Goal: Task Accomplishment & Management: Manage account settings

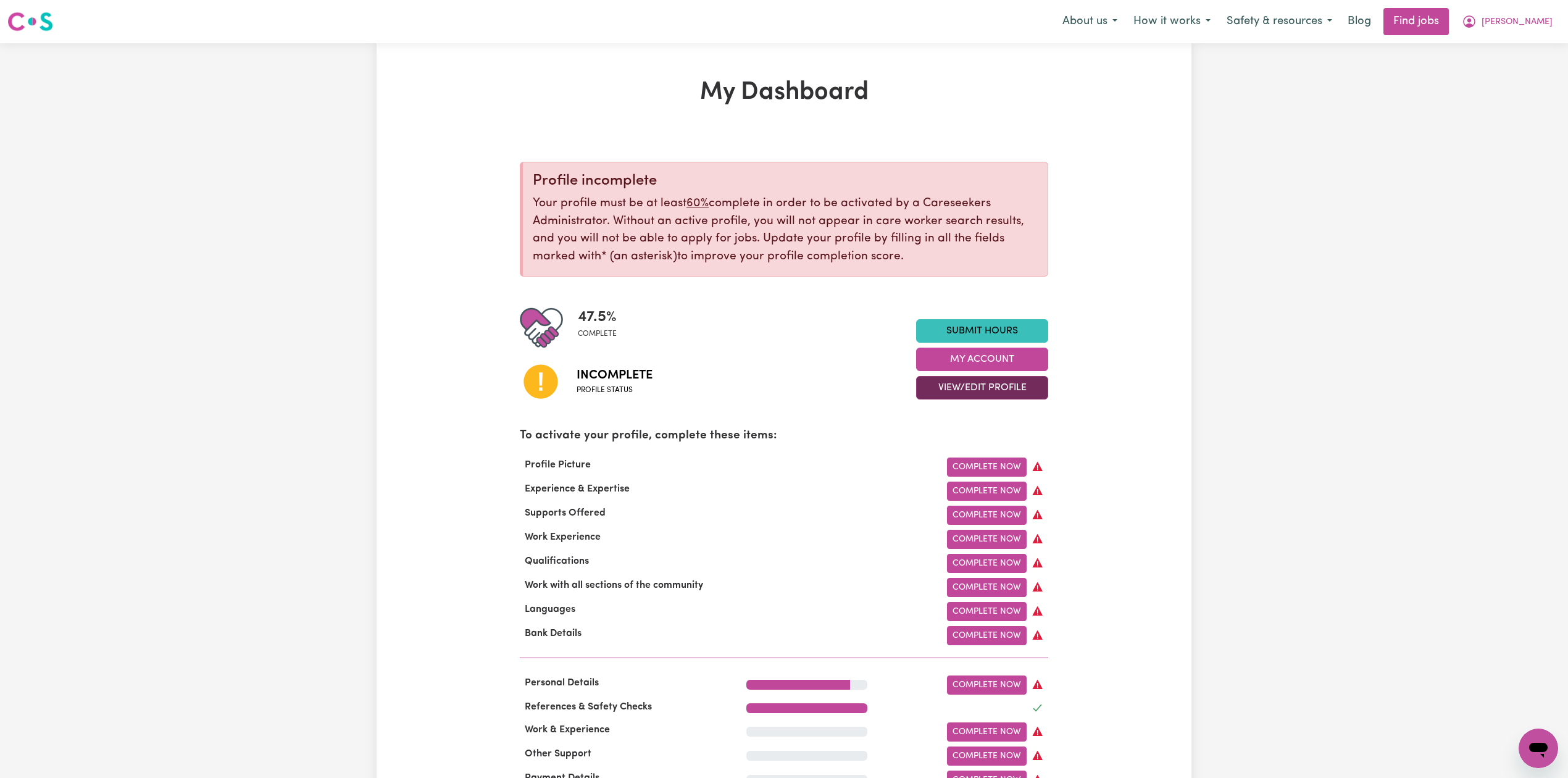
click at [951, 391] on button "View/Edit Profile" at bounding box center [982, 388] width 132 height 23
drag, startPoint x: 951, startPoint y: 391, endPoint x: 946, endPoint y: 443, distance: 52.2
click at [946, 443] on link "Edit Profile" at bounding box center [975, 444] width 116 height 25
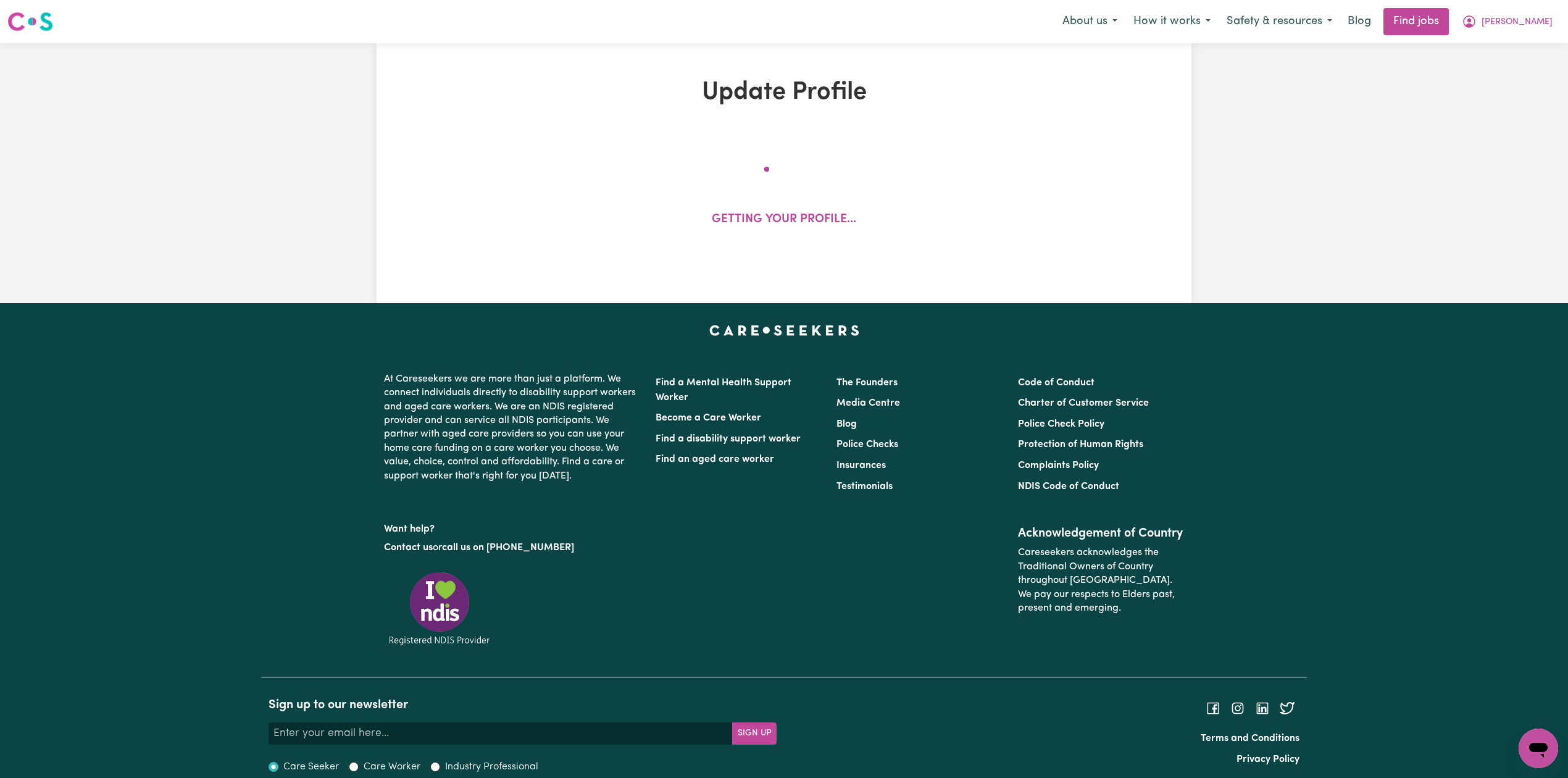
select select "[DEMOGRAPHIC_DATA]"
select select "Student Visa"
select select "Studying a healthcare related degree or qualification"
select select "37"
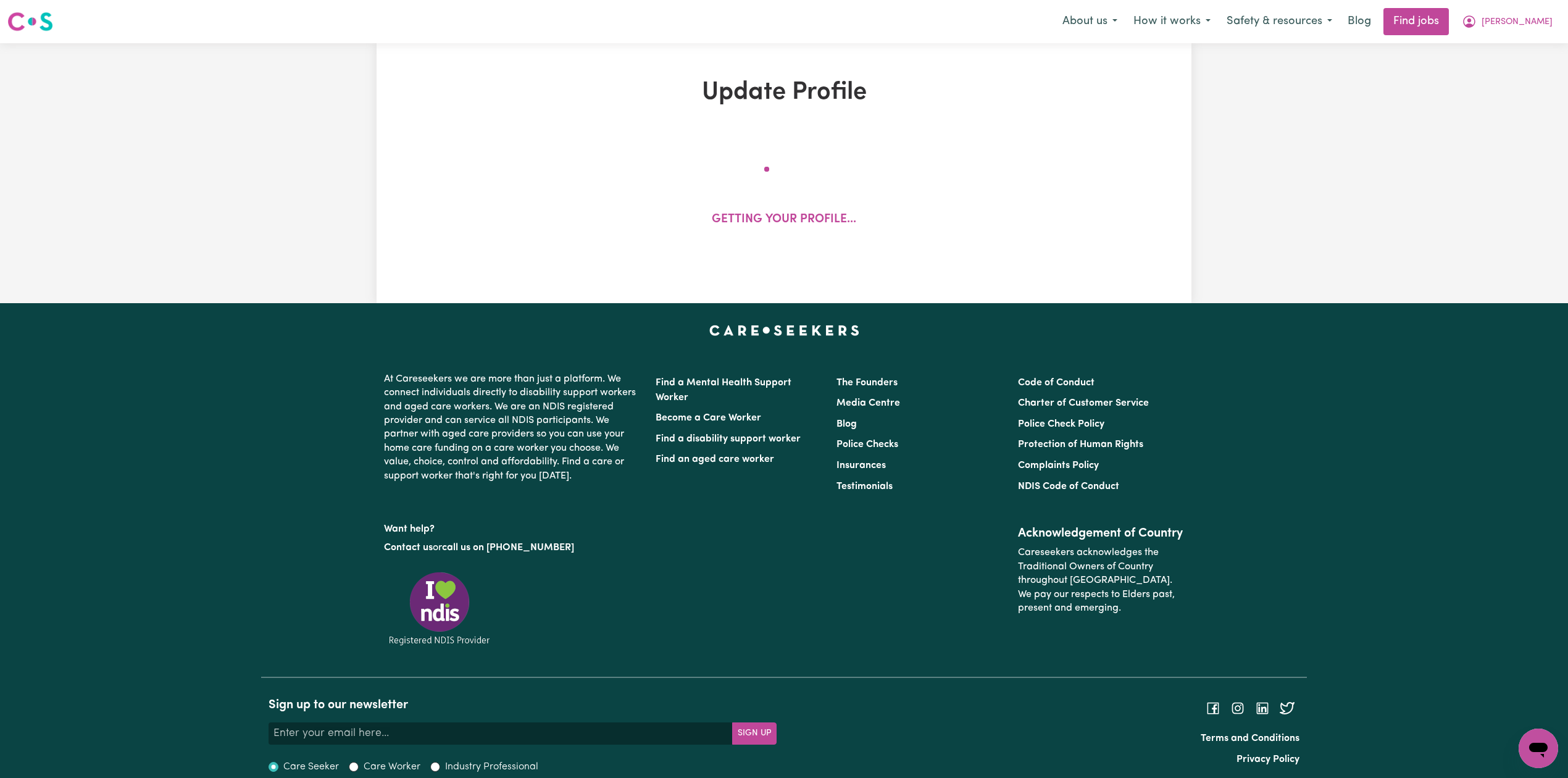
select select "37"
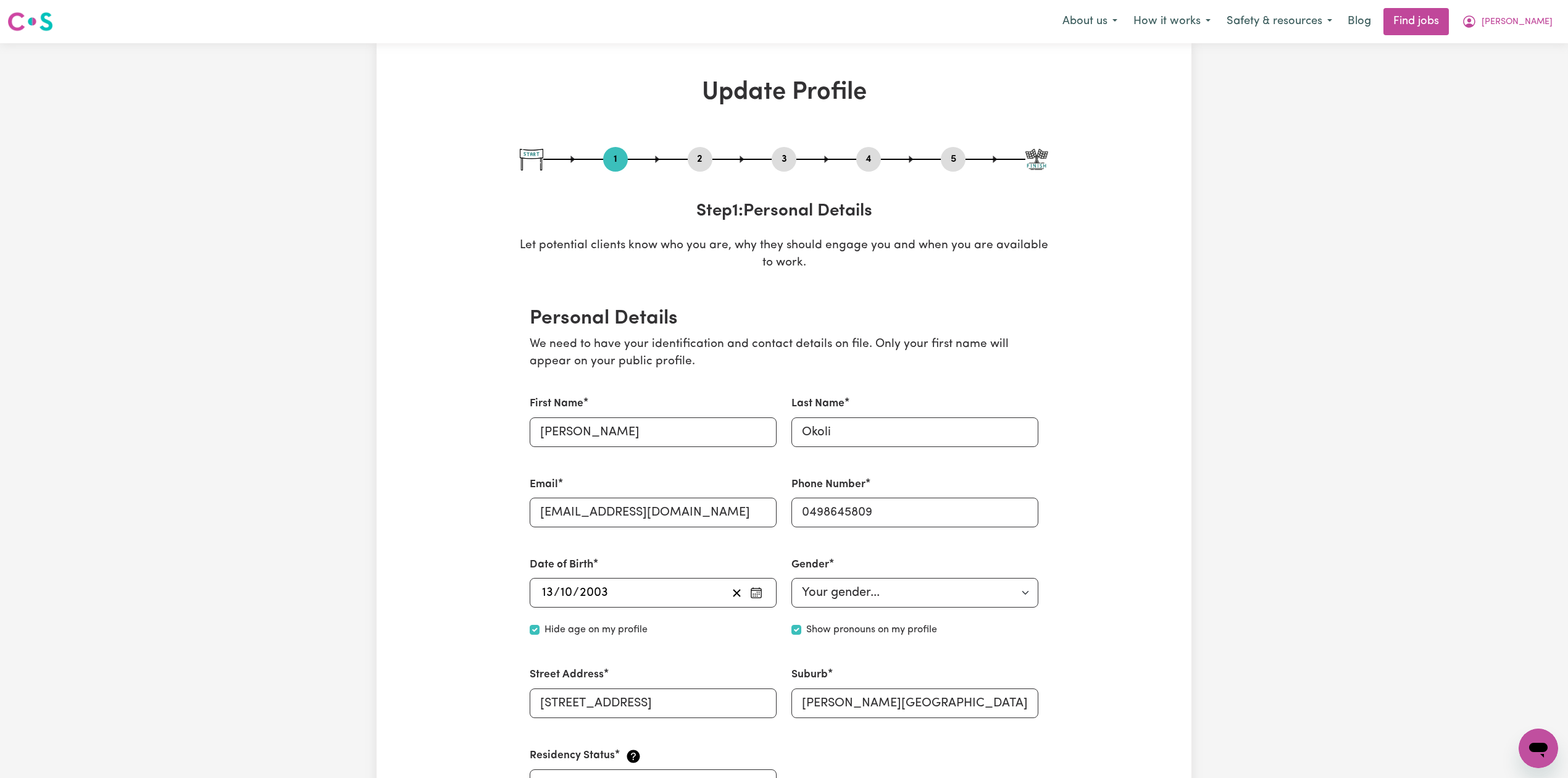
click at [865, 164] on button "4" at bounding box center [869, 159] width 25 height 16
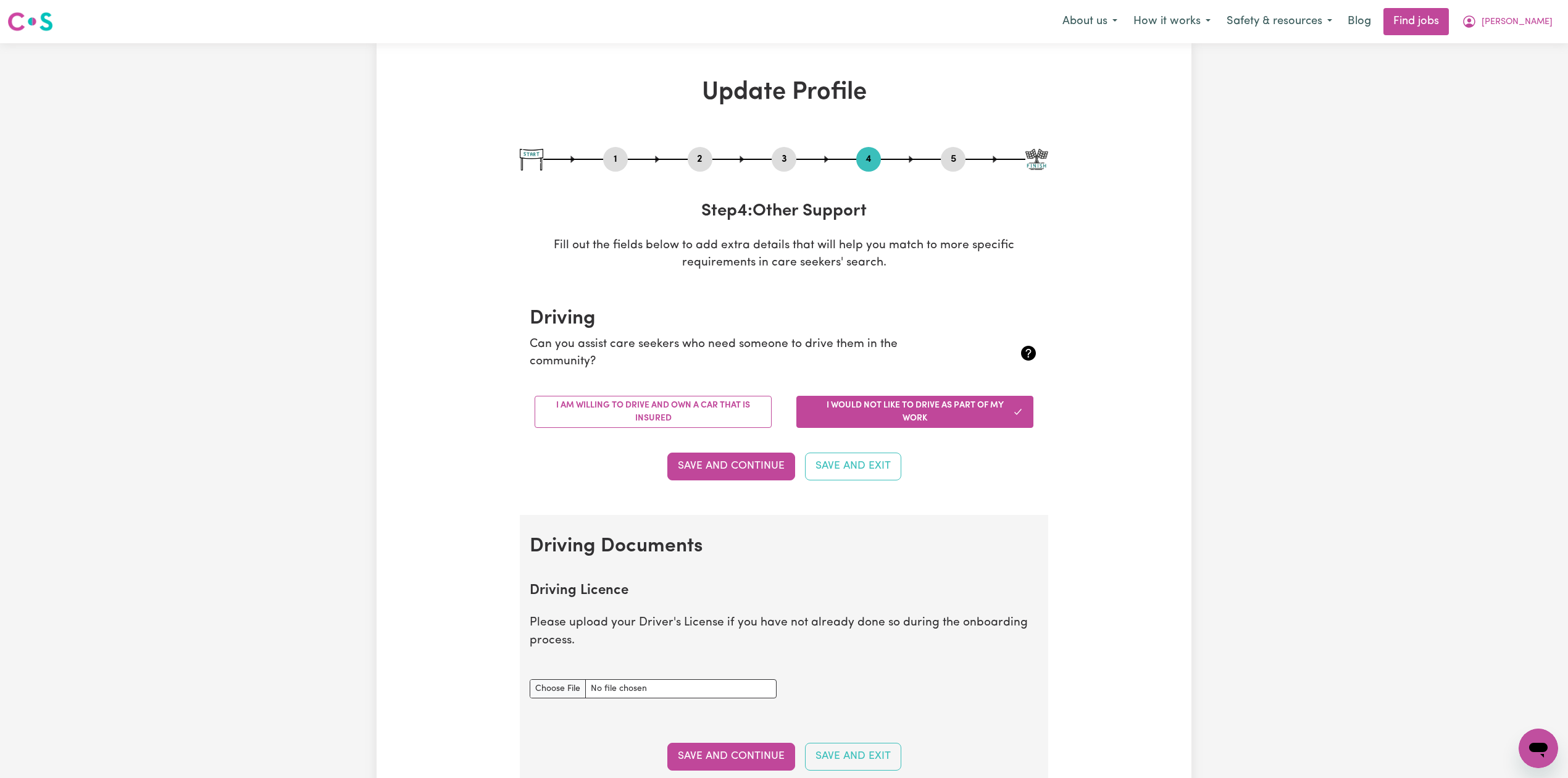
drag, startPoint x: 692, startPoint y: 161, endPoint x: 638, endPoint y: 224, distance: 83.0
click at [692, 161] on button "2" at bounding box center [701, 159] width 25 height 16
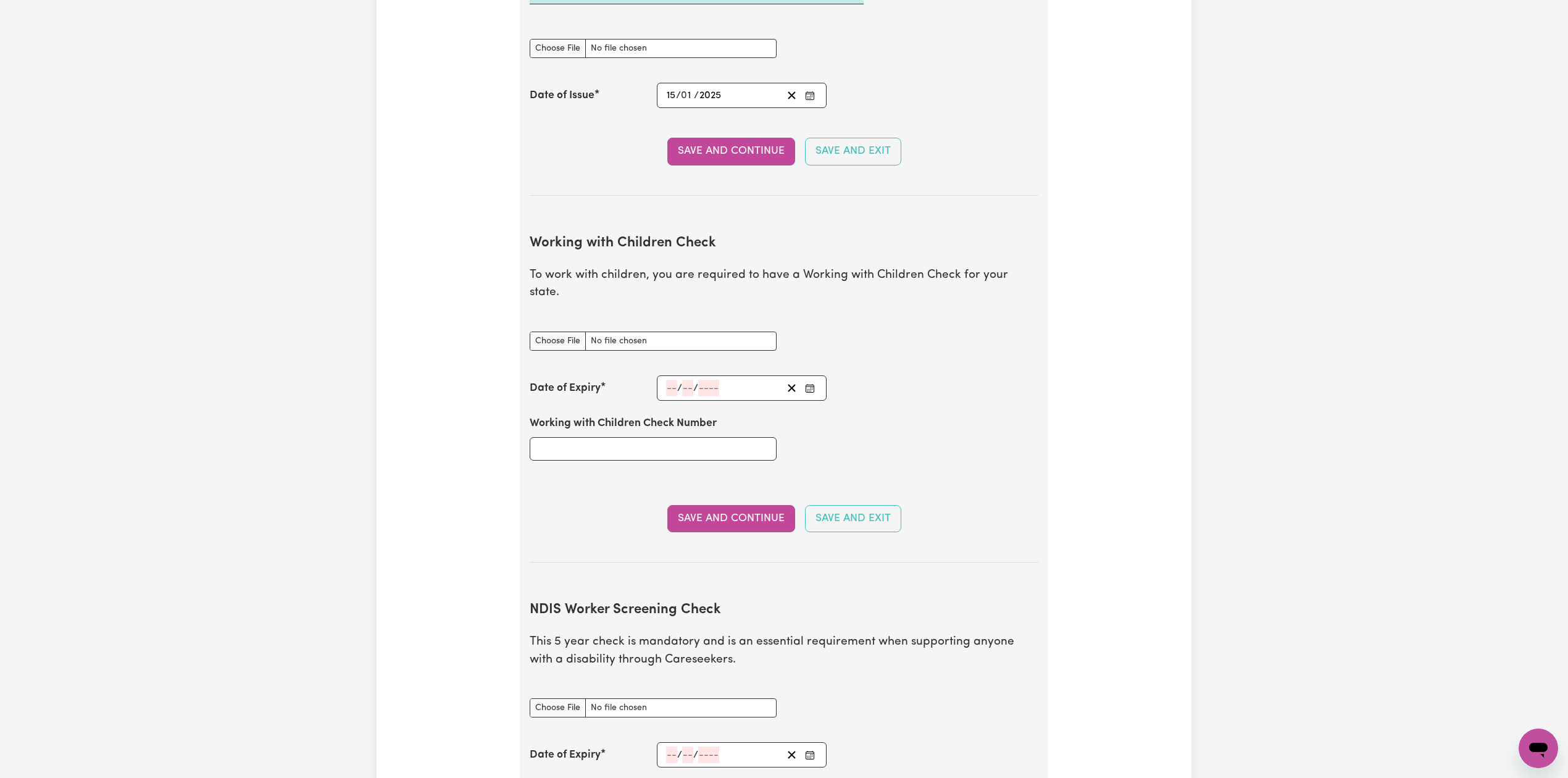
scroll to position [1235, 0]
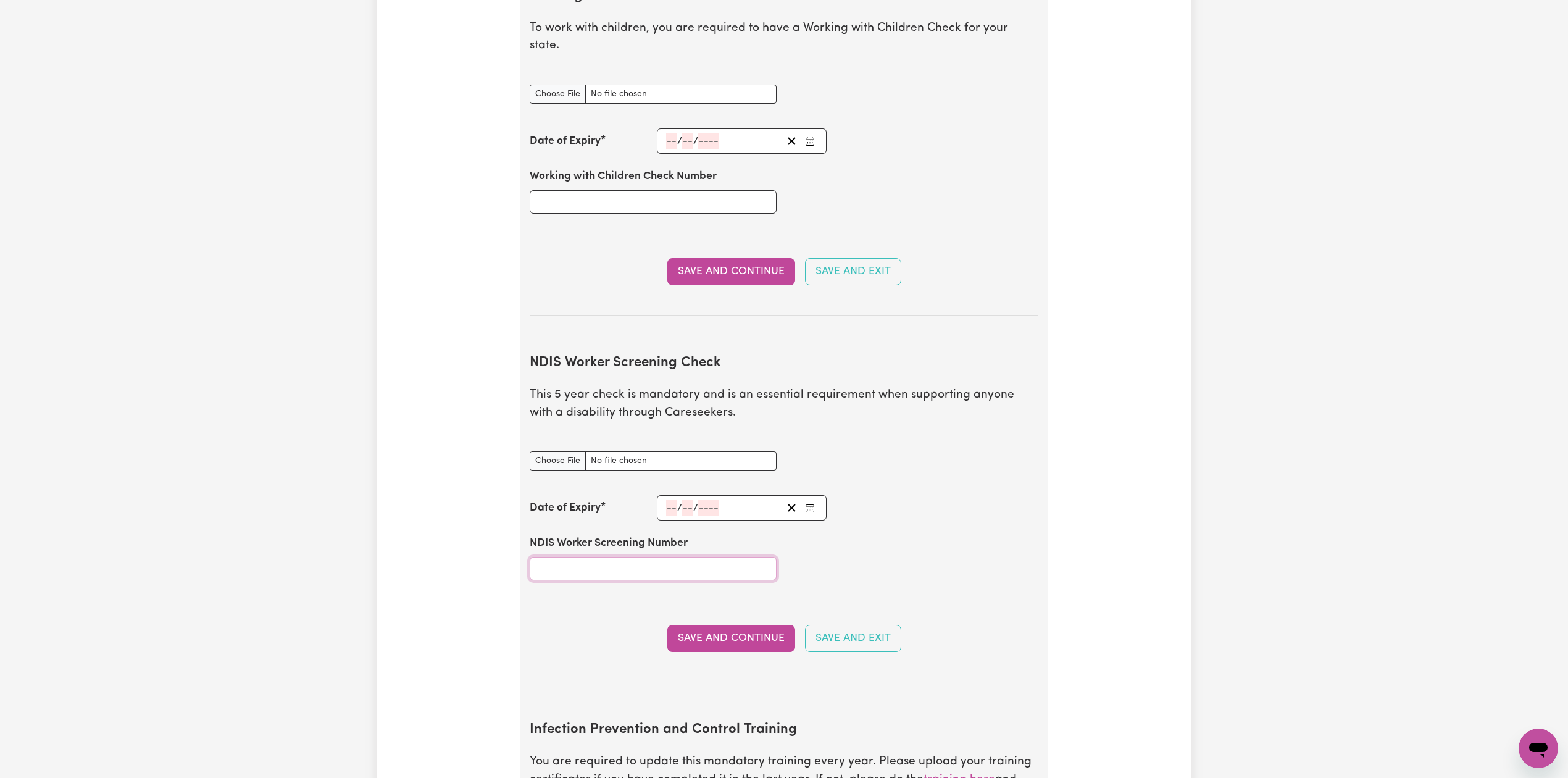
paste input "65432099"
click at [613, 557] on input "NDIS Worker Screening Number" at bounding box center [653, 568] width 247 height 23
type input "65432099"
click at [805, 503] on icon "Enter the Date of Expiry of your NDIS Worker Screening Check" at bounding box center [810, 508] width 10 height 10
click at [763, 336] on span "[DATE]" at bounding box center [765, 341] width 31 height 11
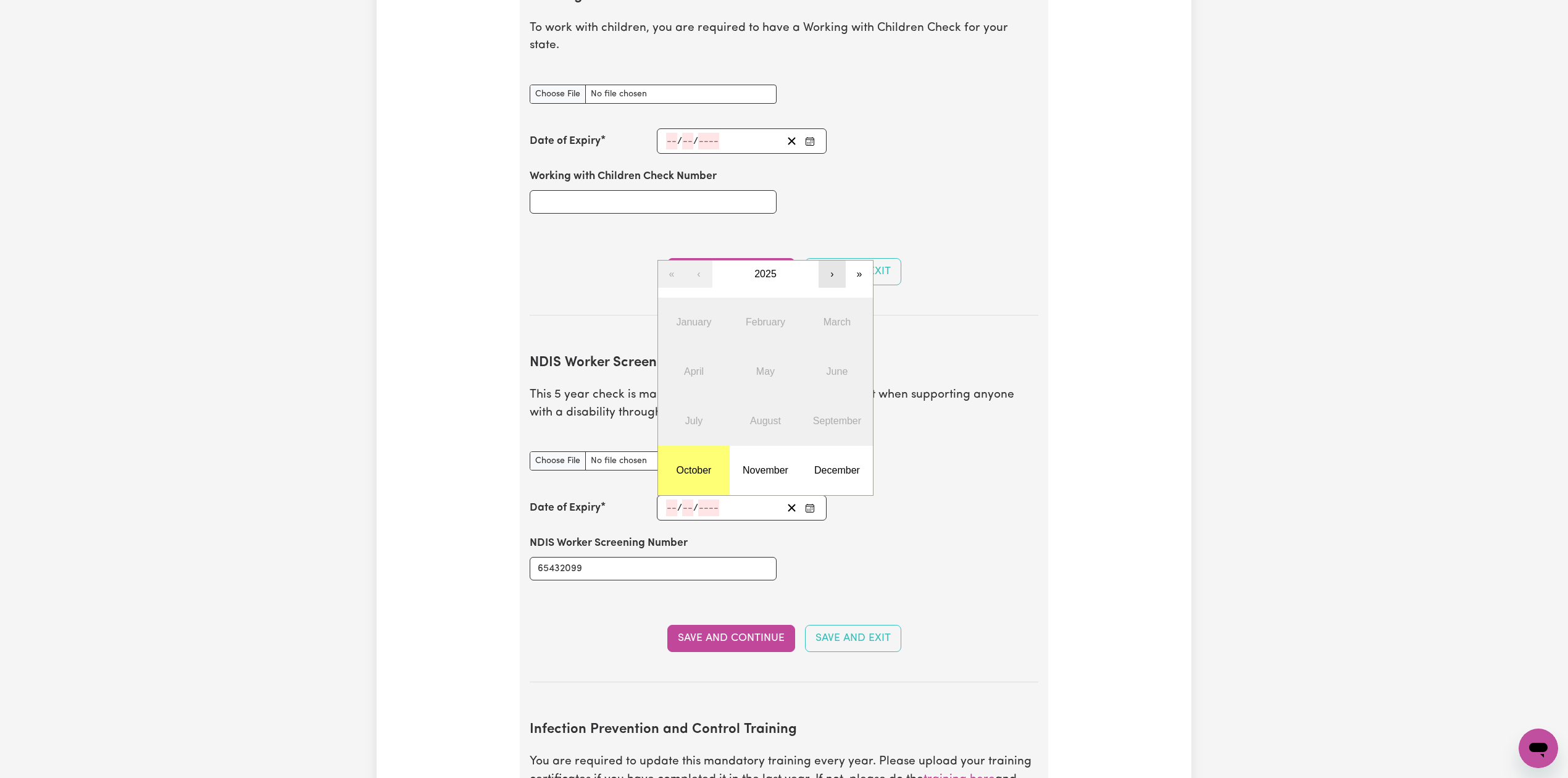
click at [825, 267] on button "›" at bounding box center [832, 274] width 27 height 27
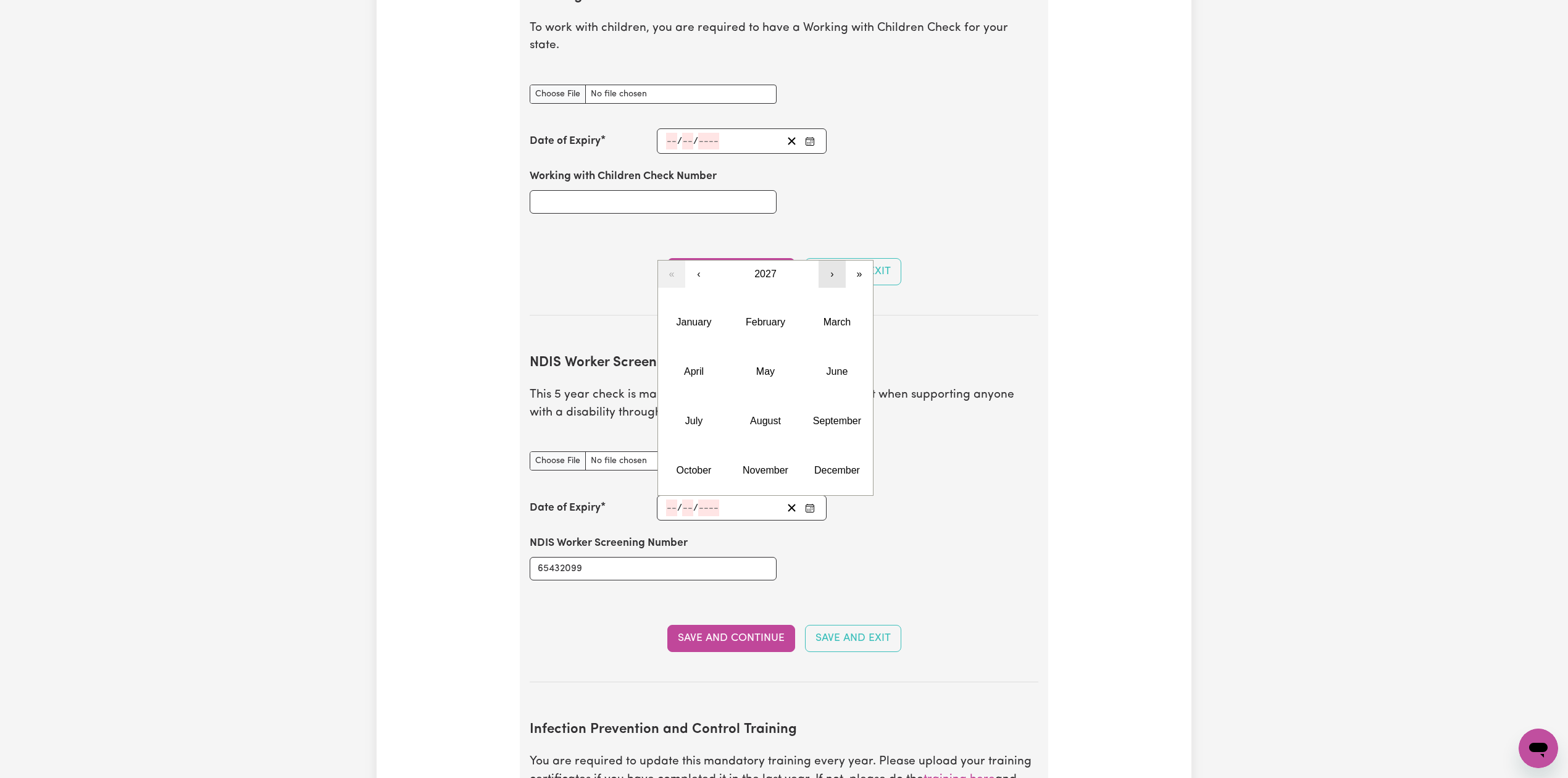
click at [825, 267] on button "›" at bounding box center [832, 274] width 27 height 27
click at [759, 465] on abbr "November" at bounding box center [766, 470] width 46 height 11
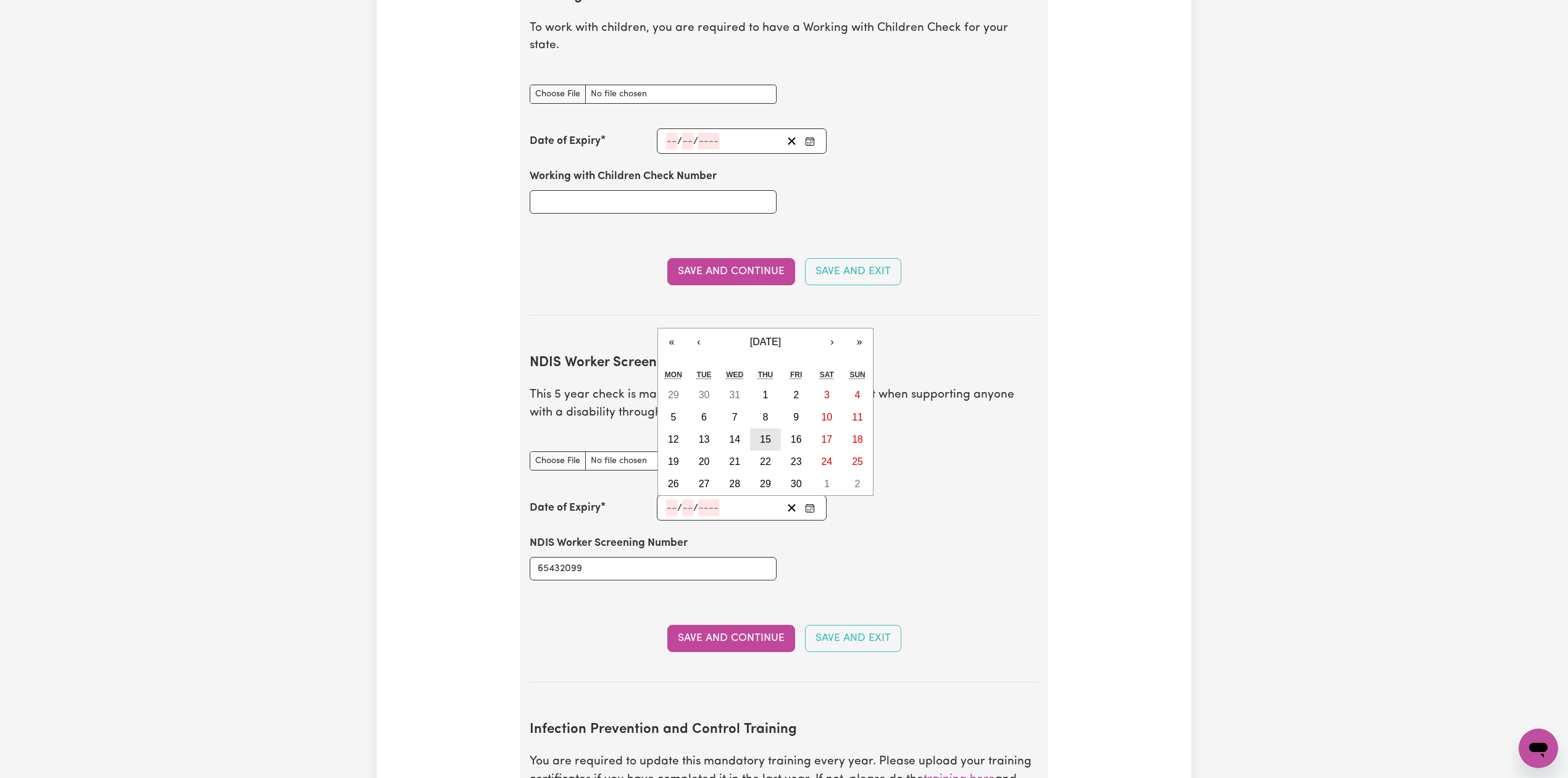
click at [772, 434] on abbr "15" at bounding box center [765, 439] width 11 height 11
type input "[DATE]"
type input "15"
type input "11"
type input "2029"
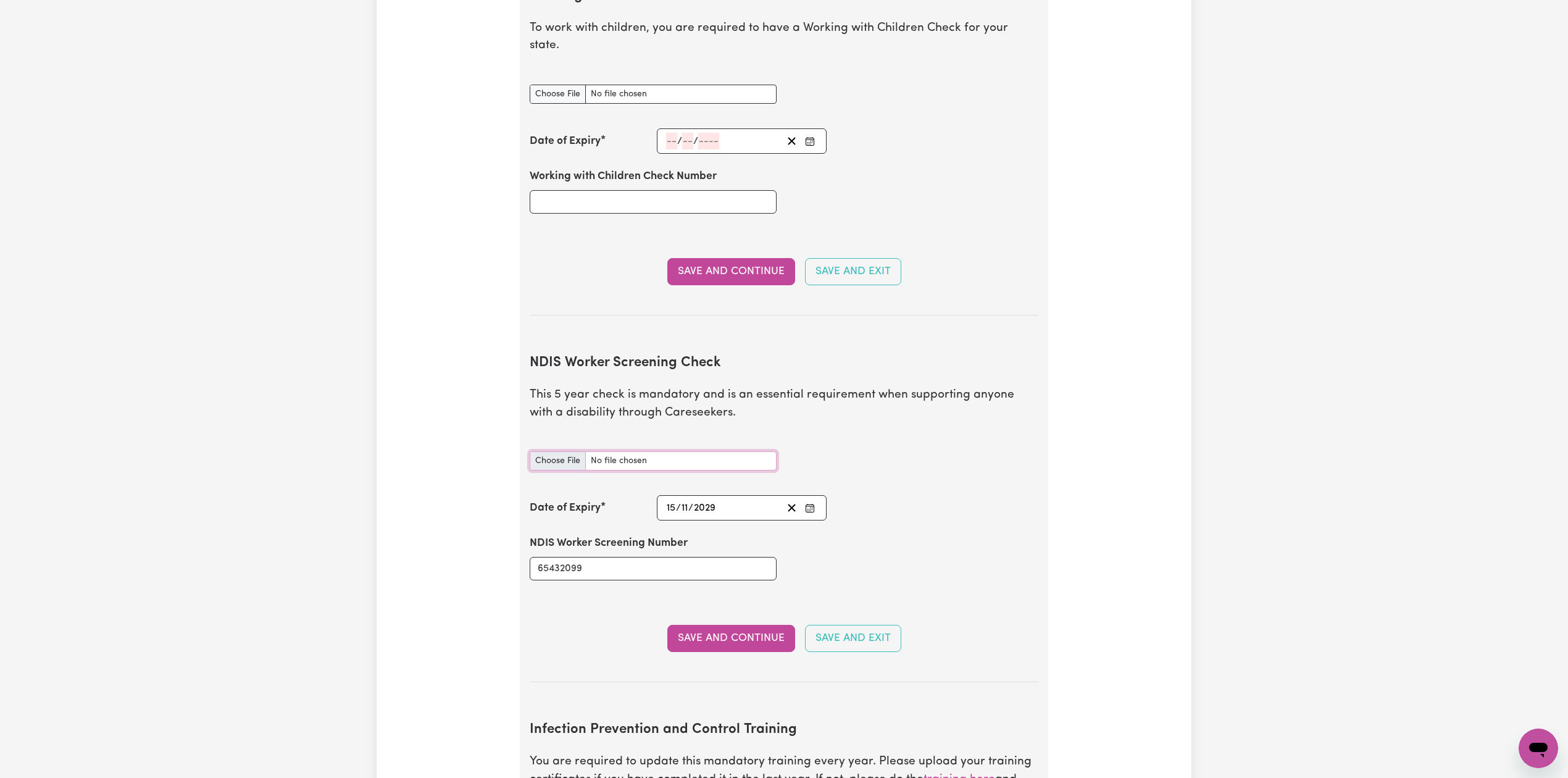
click at [544, 452] on input "NDIS Worker Screening Check document" at bounding box center [653, 460] width 247 height 19
type input "C:\fakepath\[PERSON_NAME] NDIS 65432099 - 15112029.png"
click at [700, 626] on button "Save and Continue" at bounding box center [732, 638] width 128 height 27
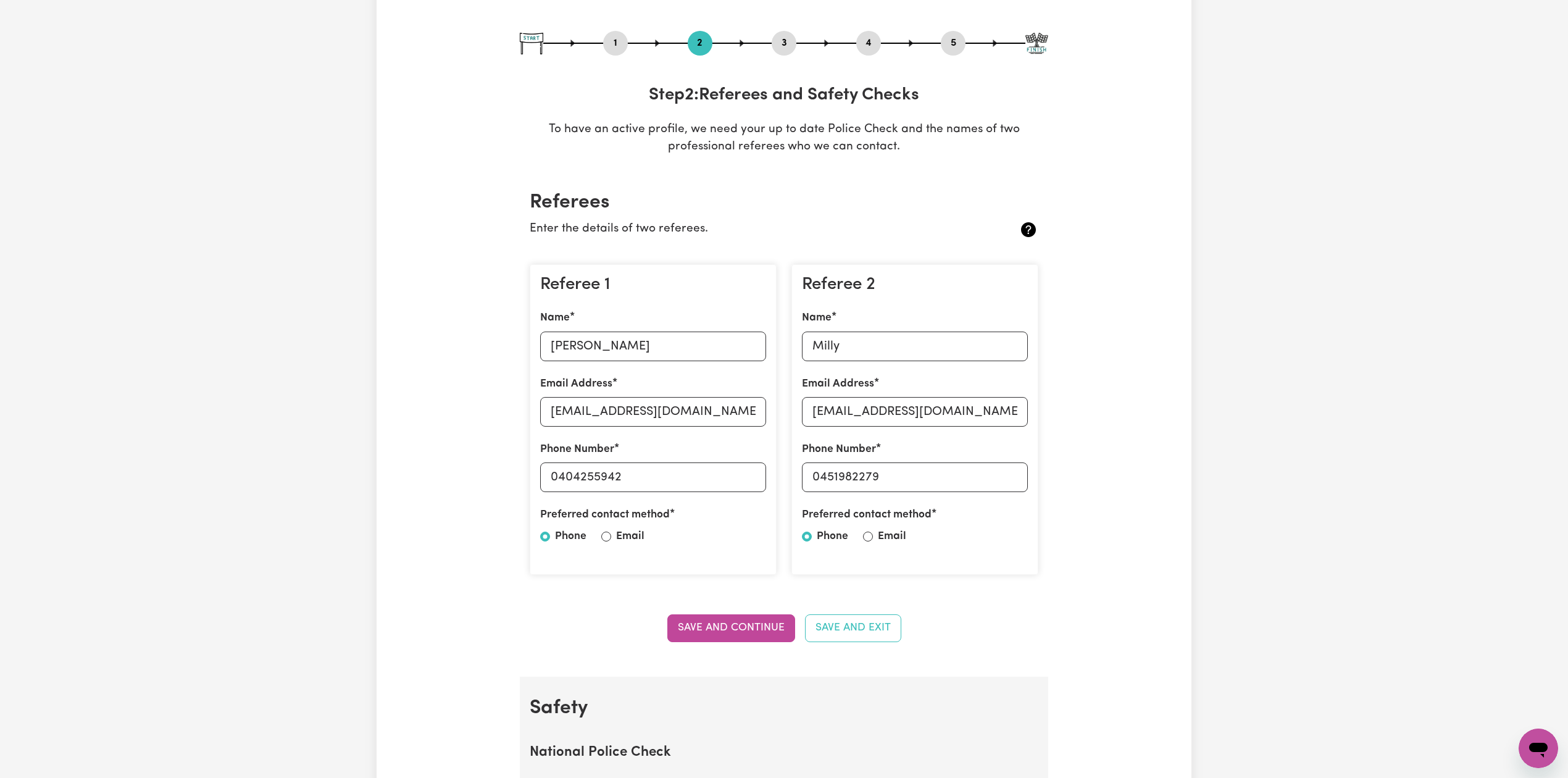
scroll to position [0, 0]
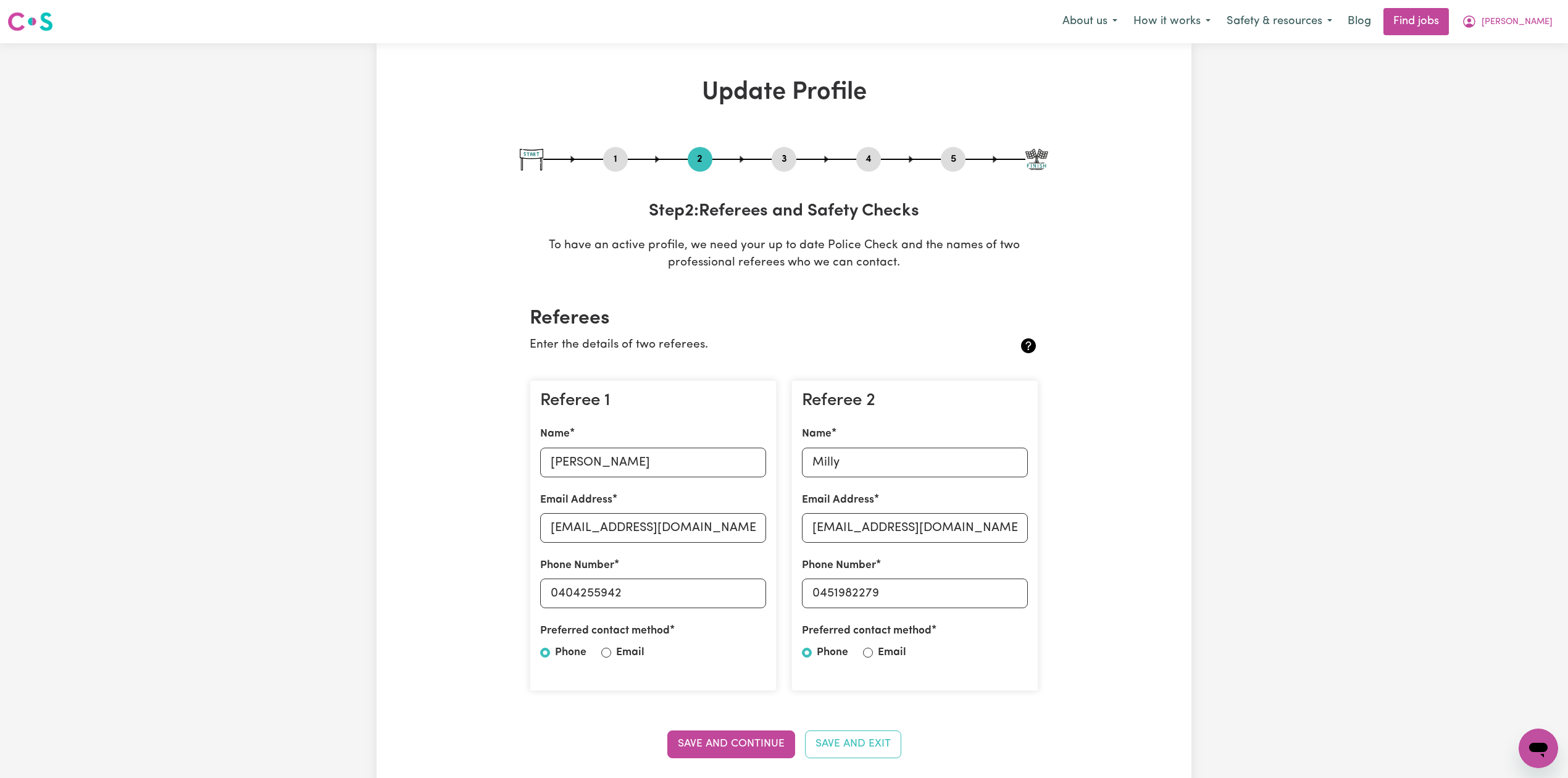
click at [783, 151] on button "3" at bounding box center [784, 159] width 25 height 16
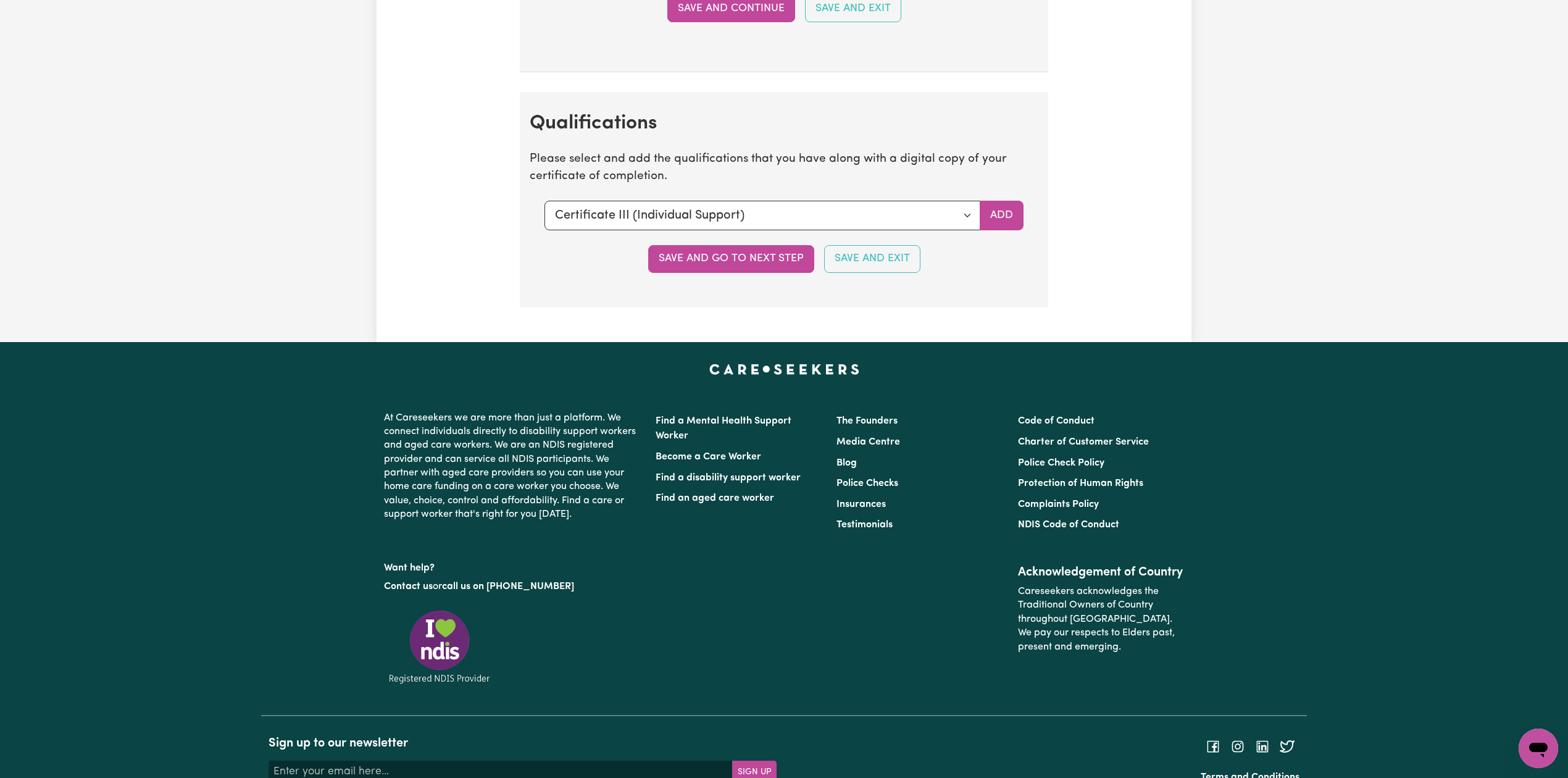
scroll to position [2470, 0]
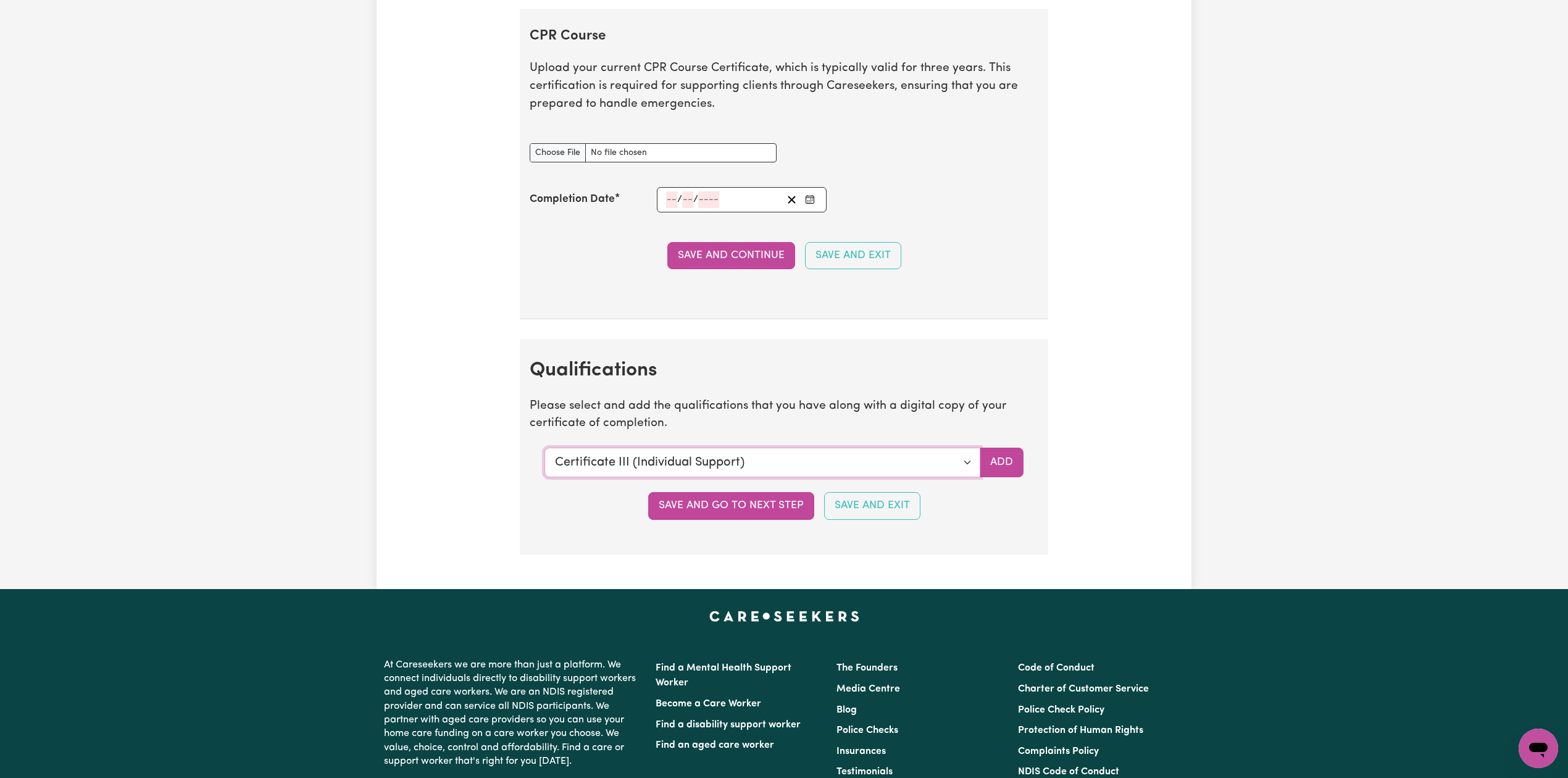
click at [599, 478] on select "Select a qualification to add... Certificate III (Individual Support) Certifica…" at bounding box center [762, 463] width 436 height 30
select select "Diploma of Community Services"
click at [544, 459] on select "Select a qualification to add... Certificate III (Individual Support) Certifica…" at bounding box center [762, 463] width 436 height 30
click at [994, 470] on button "Add" at bounding box center [1001, 463] width 44 height 30
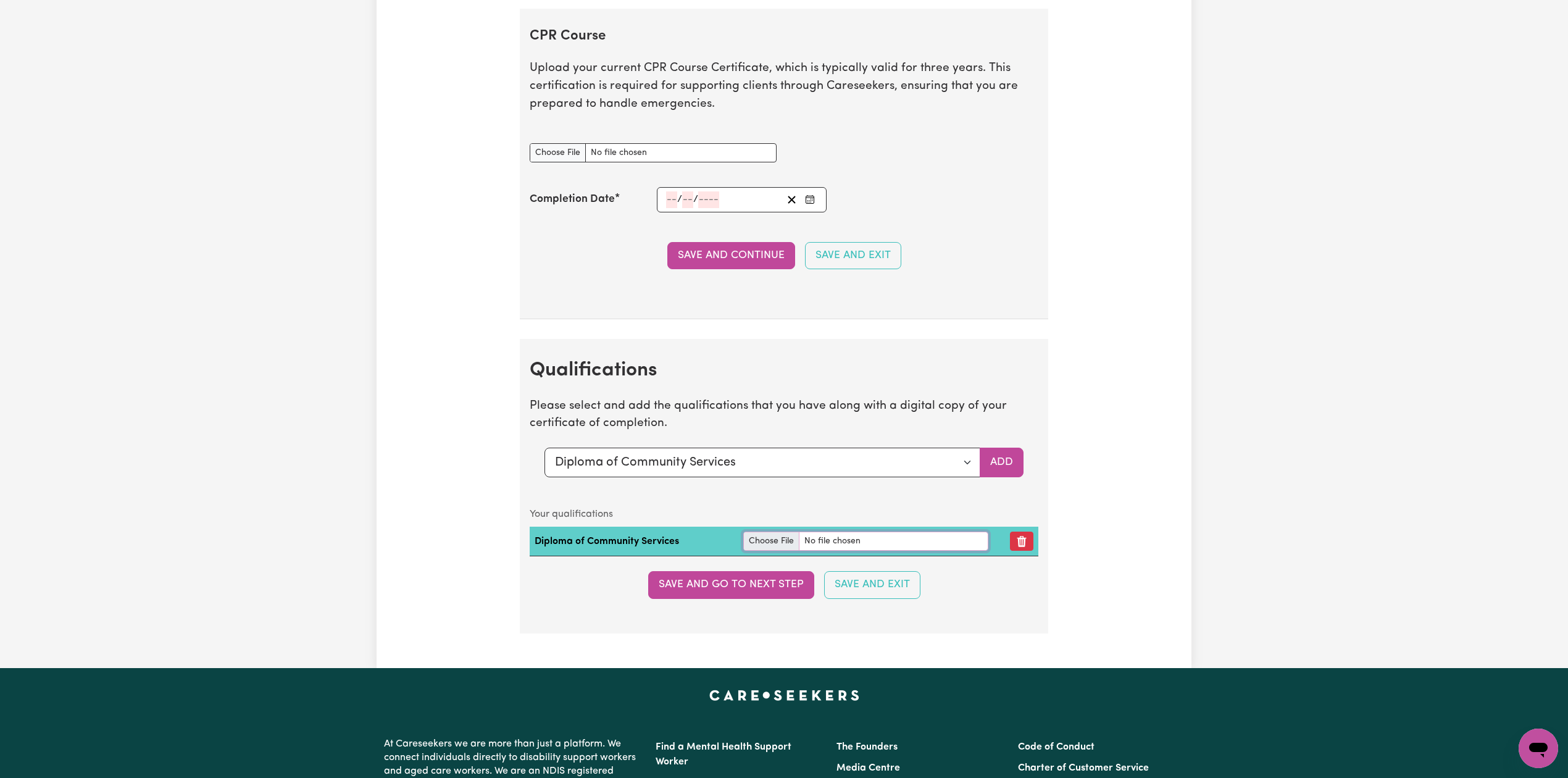
click at [757, 544] on input "file" at bounding box center [866, 541] width 246 height 19
type input "C:\fakepath\[PERSON_NAME] Diploma of Community Services.JPG"
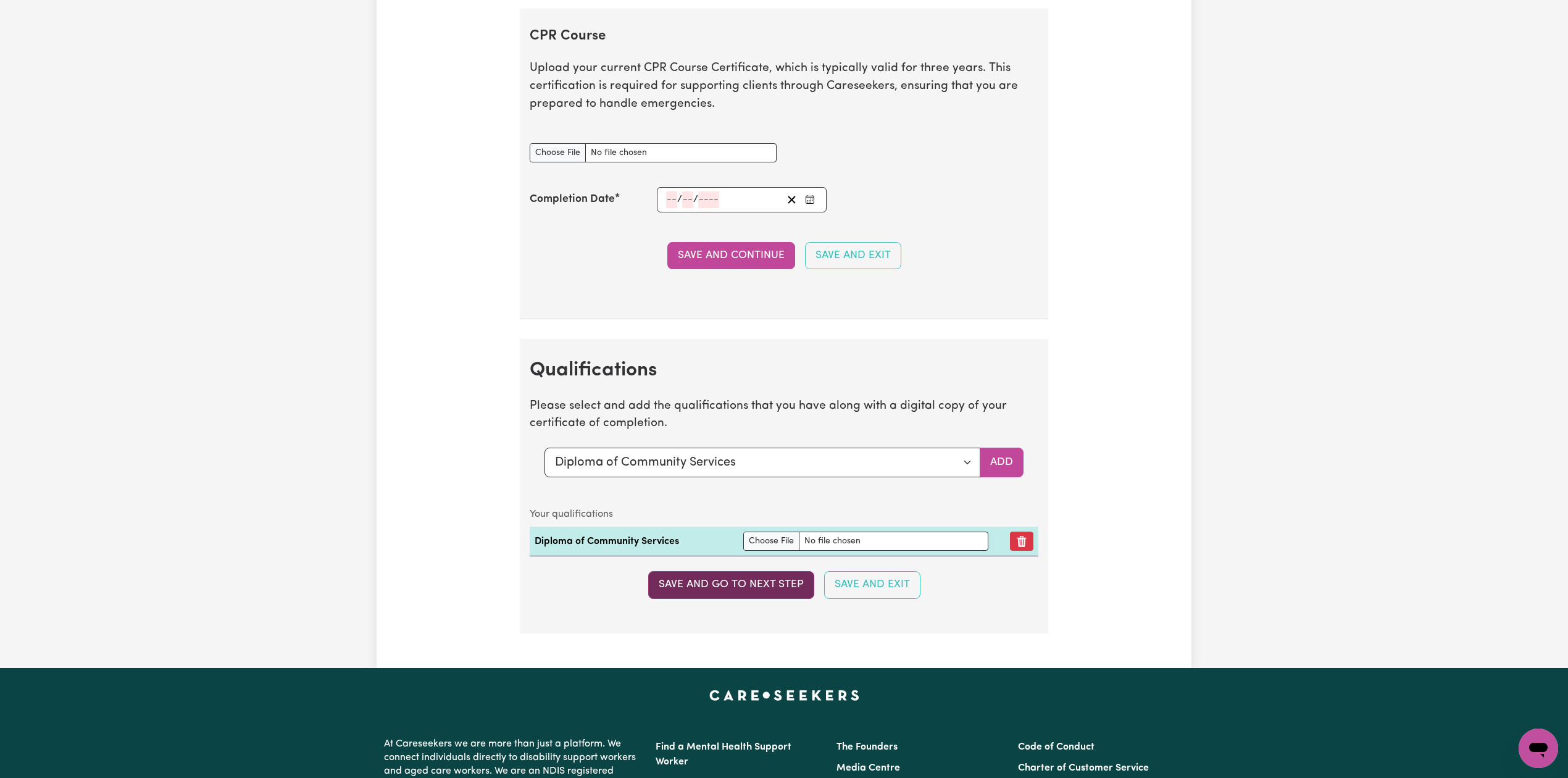
click at [766, 592] on button "Save and go to next step" at bounding box center [732, 584] width 166 height 27
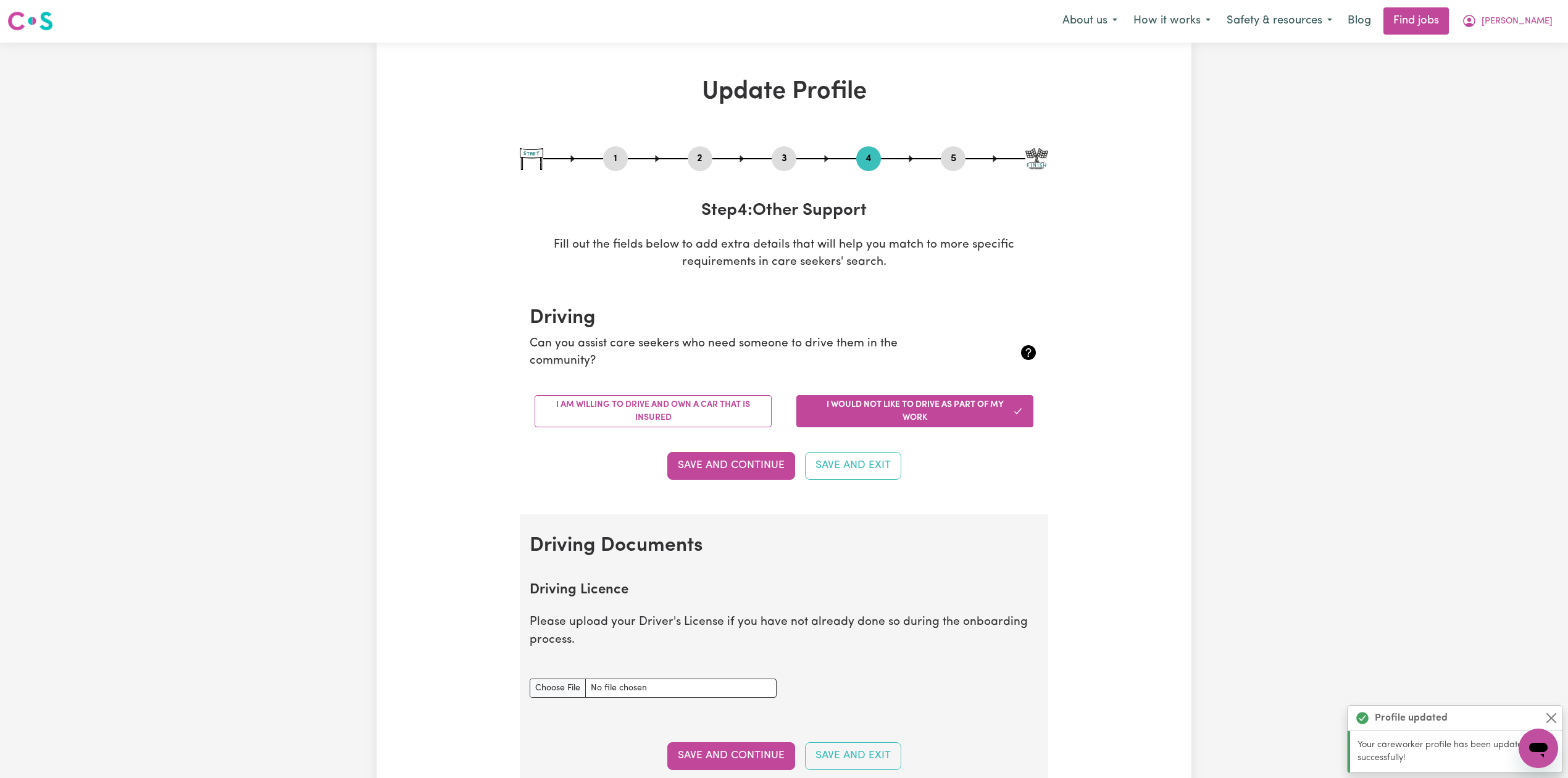
scroll to position [0, 0]
click at [1476, 18] on icon "My Account" at bounding box center [1469, 22] width 12 height 12
click at [1517, 102] on link "Logout" at bounding box center [1511, 94] width 97 height 23
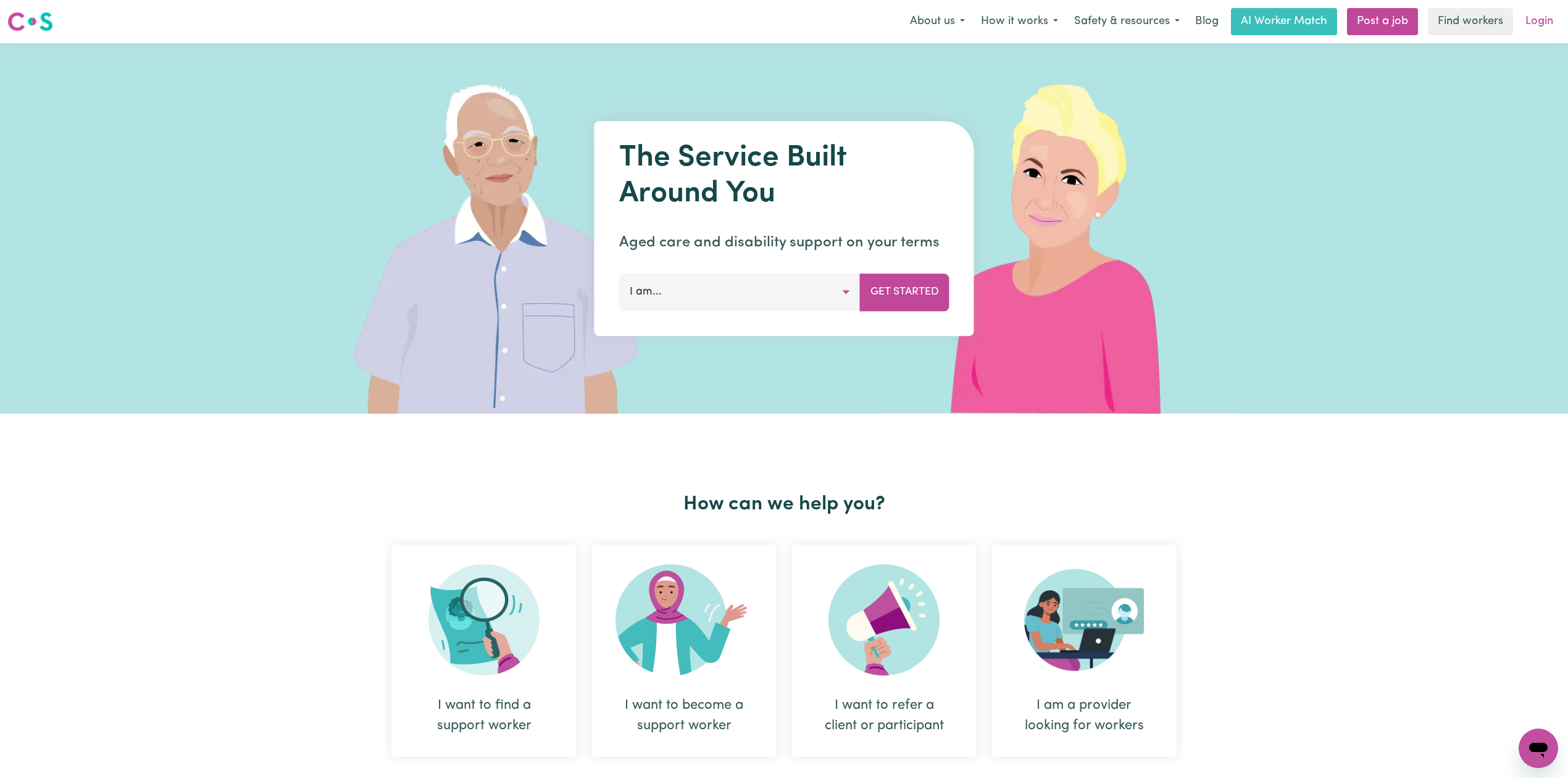
click at [1537, 13] on link "Login" at bounding box center [1539, 22] width 42 height 27
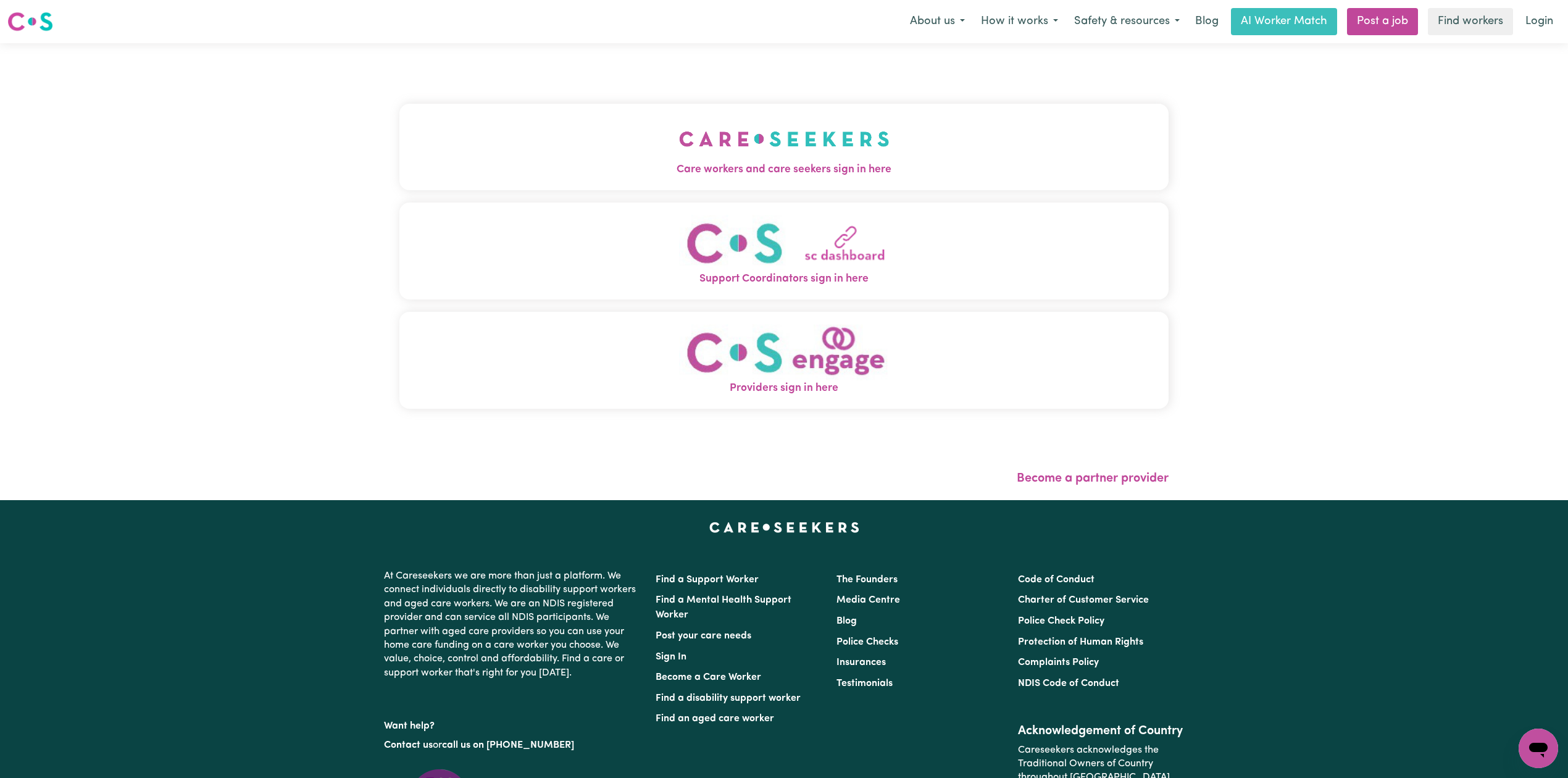
click at [688, 166] on span "Care workers and care seekers sign in here" at bounding box center [784, 169] width 769 height 16
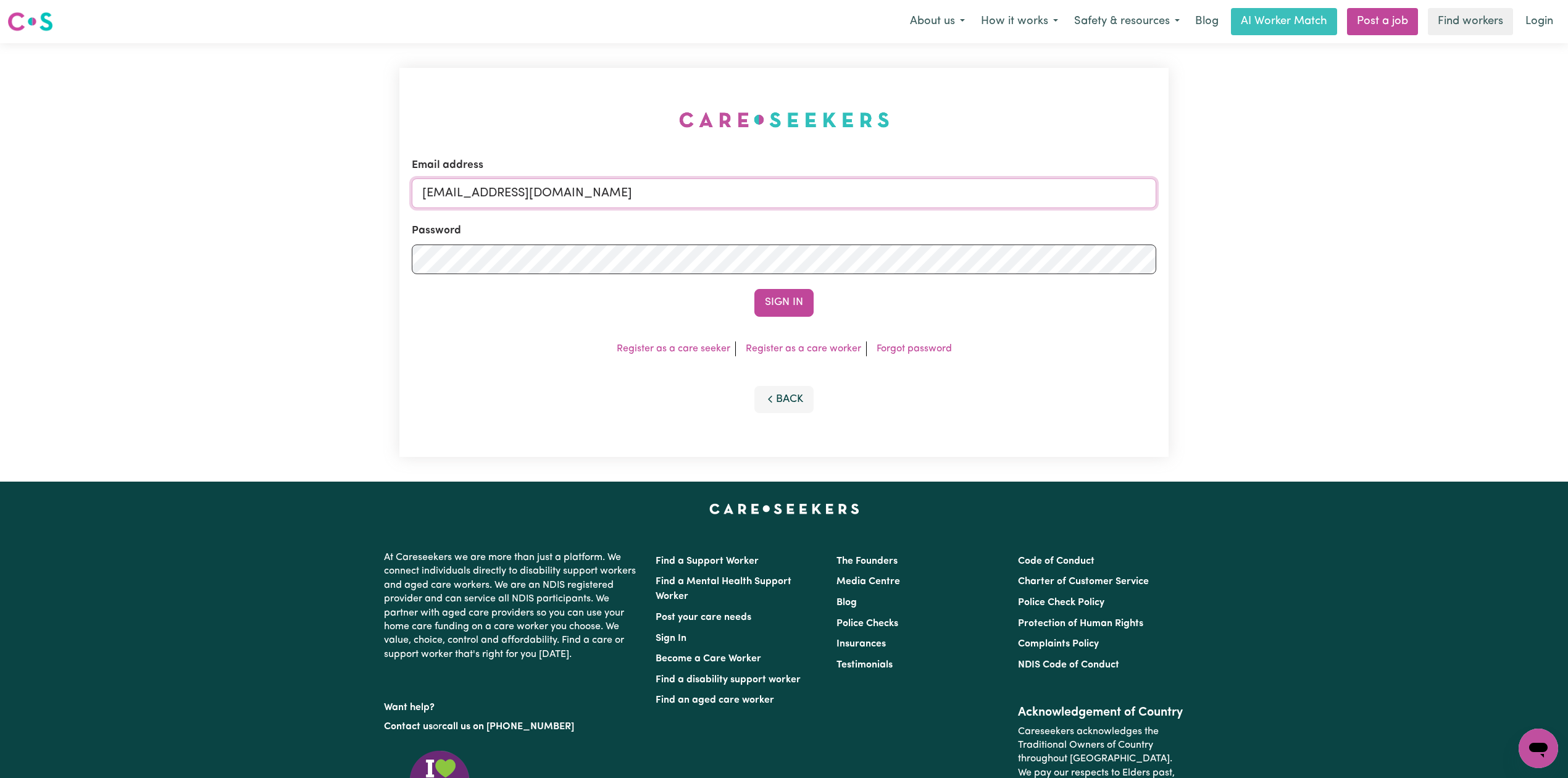
drag, startPoint x: 573, startPoint y: 192, endPoint x: 569, endPoint y: 208, distance: 16.5
click at [573, 192] on input "[EMAIL_ADDRESS][DOMAIN_NAME]" at bounding box center [784, 193] width 745 height 30
drag, startPoint x: 487, startPoint y: 191, endPoint x: 804, endPoint y: 211, distance: 317.6
click at [804, 211] on form "Email address Superuser~[EMAIL_ADDRESS][DOMAIN_NAME] Password Sign In" at bounding box center [784, 236] width 745 height 159
type input "Superuser~[EMAIL_ADDRESS][DOMAIN_NAME]"
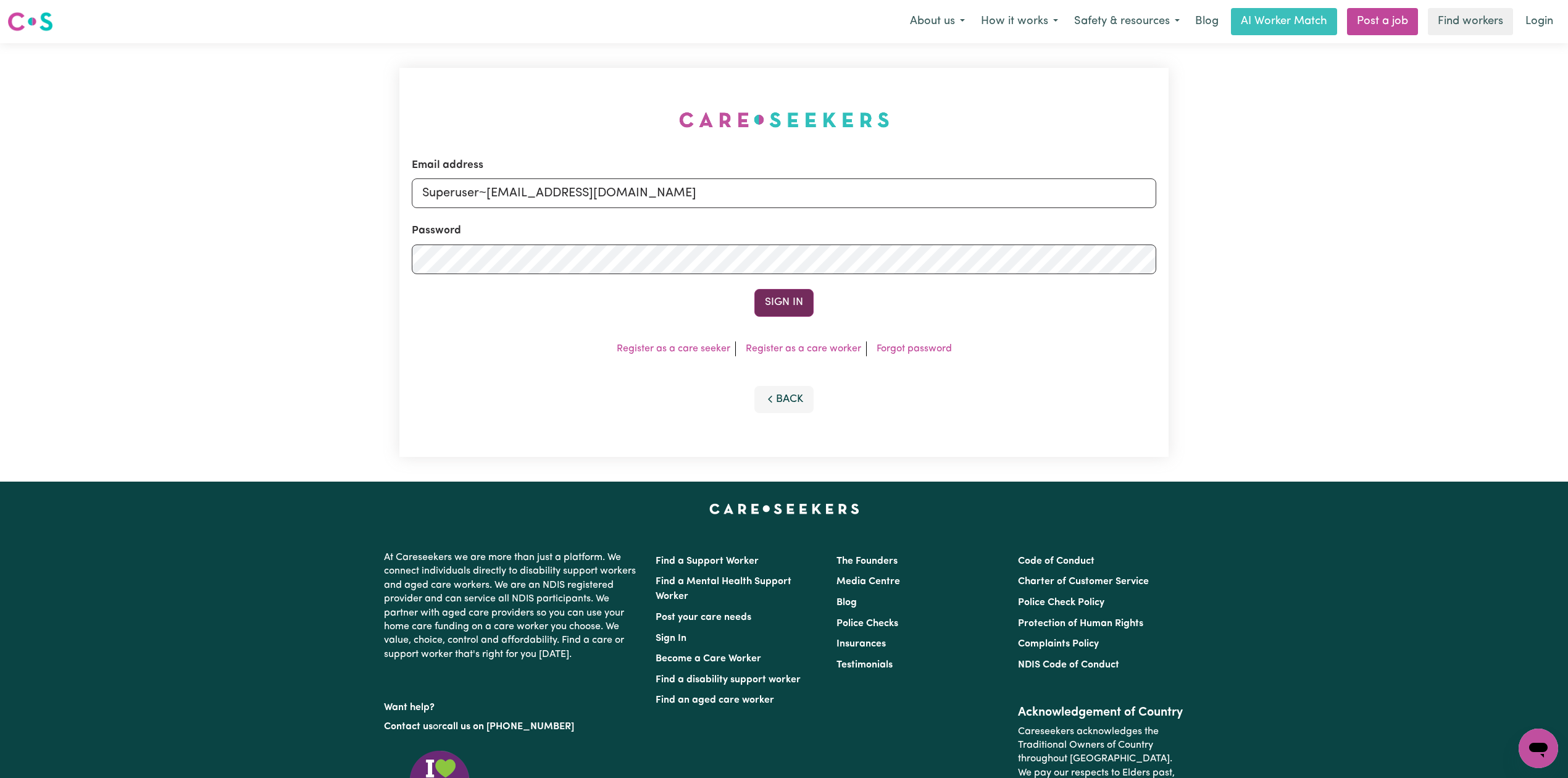
click at [774, 298] on button "Sign In" at bounding box center [784, 302] width 59 height 27
